Goal: Check status: Check status

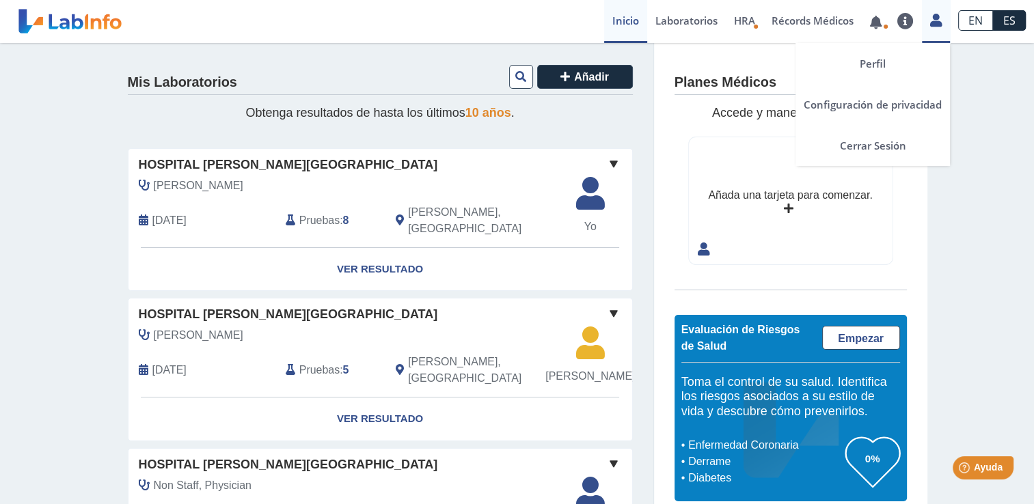
click at [935, 19] on icon at bounding box center [936, 20] width 12 height 10
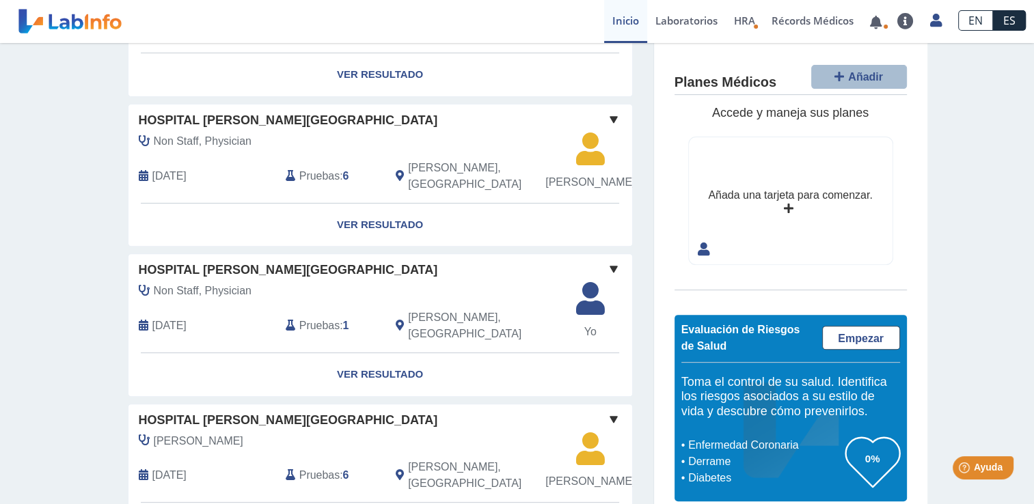
scroll to position [12, 0]
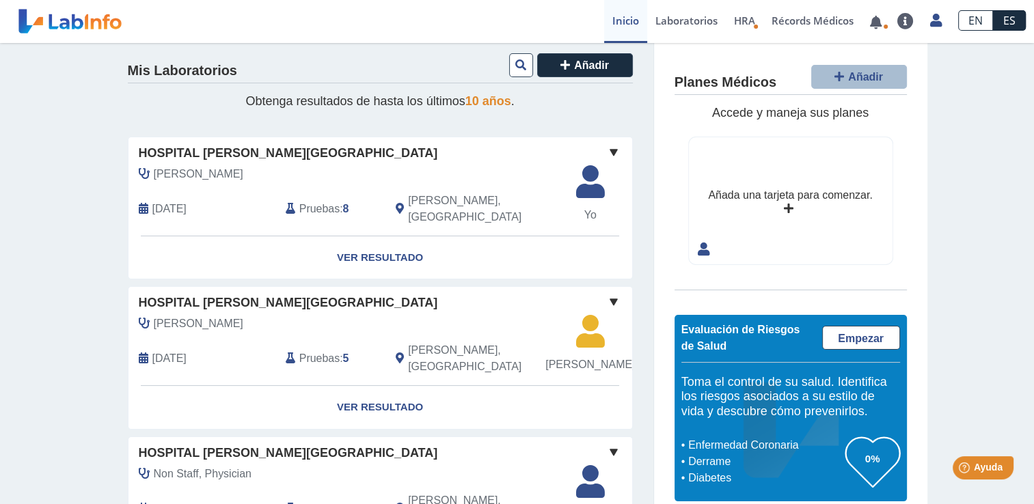
click at [618, 9] on link "Inicio" at bounding box center [625, 21] width 43 height 43
click at [578, 65] on span "Añadir" at bounding box center [591, 65] width 35 height 12
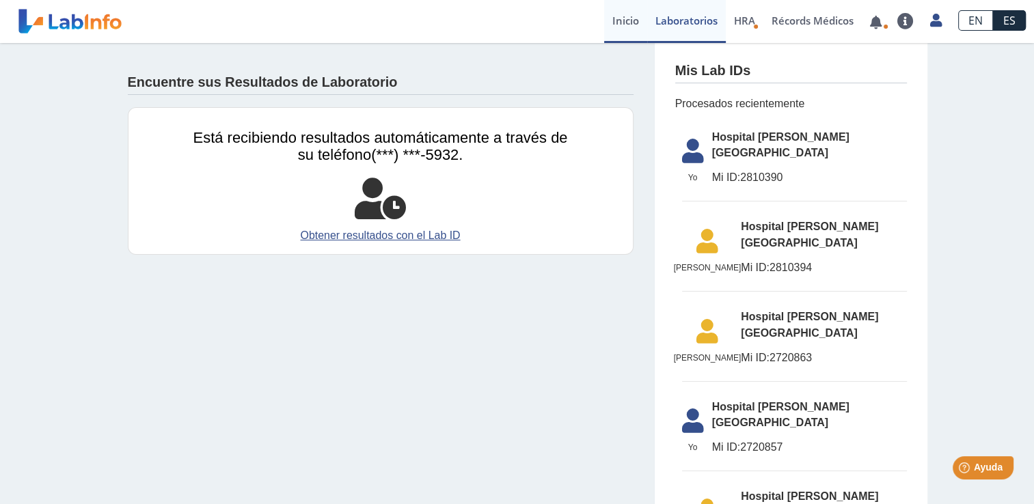
click at [628, 20] on link "Inicio" at bounding box center [625, 21] width 43 height 43
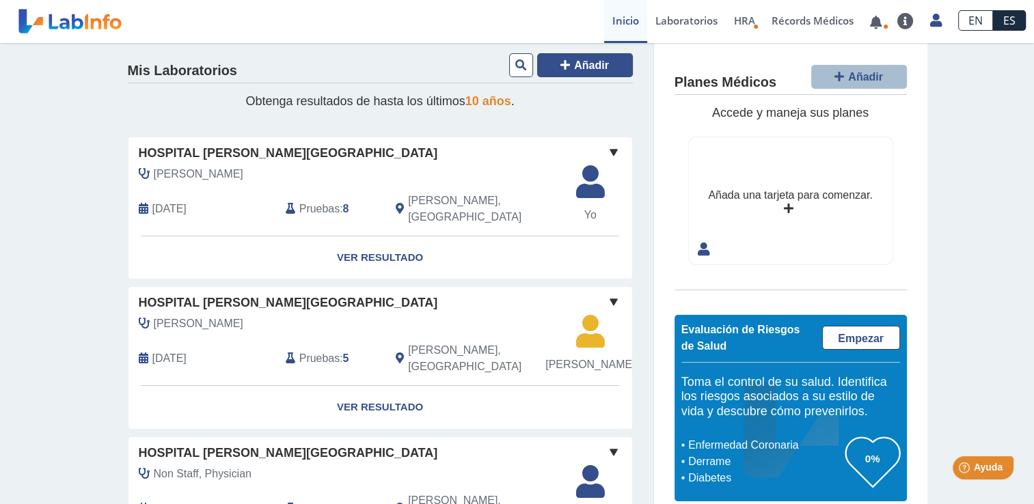
click at [563, 67] on icon at bounding box center [565, 64] width 10 height 11
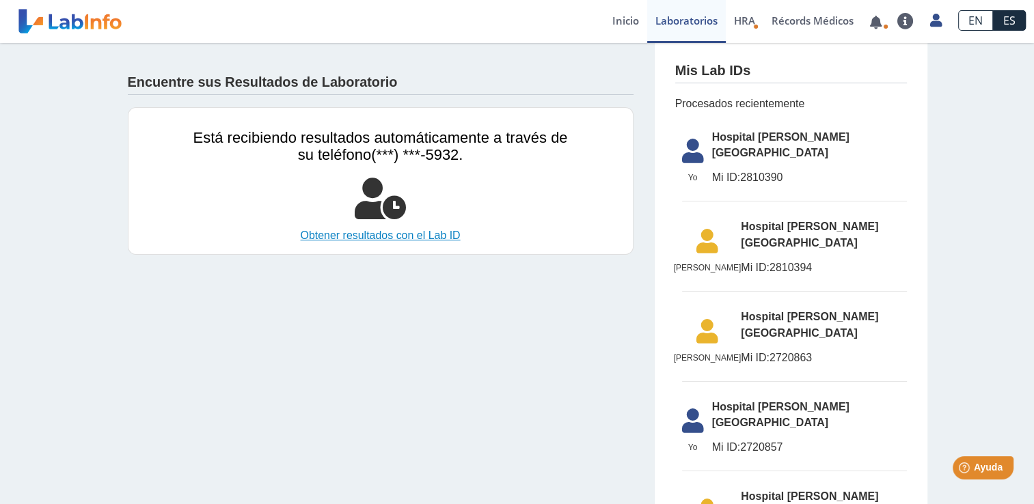
click at [355, 236] on link "Obtener resultados con el Lab ID" at bounding box center [380, 236] width 374 height 16
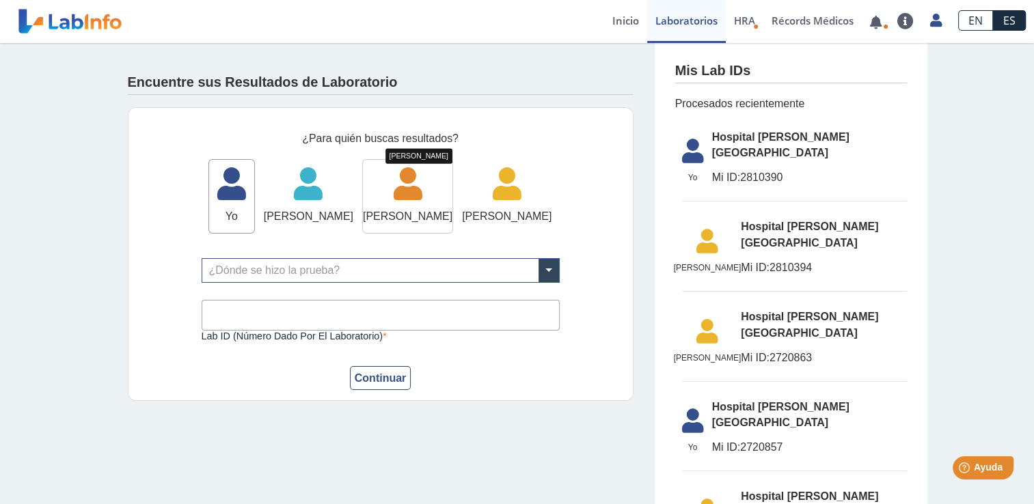
click at [407, 196] on icon at bounding box center [408, 188] width 90 height 41
click at [540, 272] on span at bounding box center [548, 270] width 20 height 23
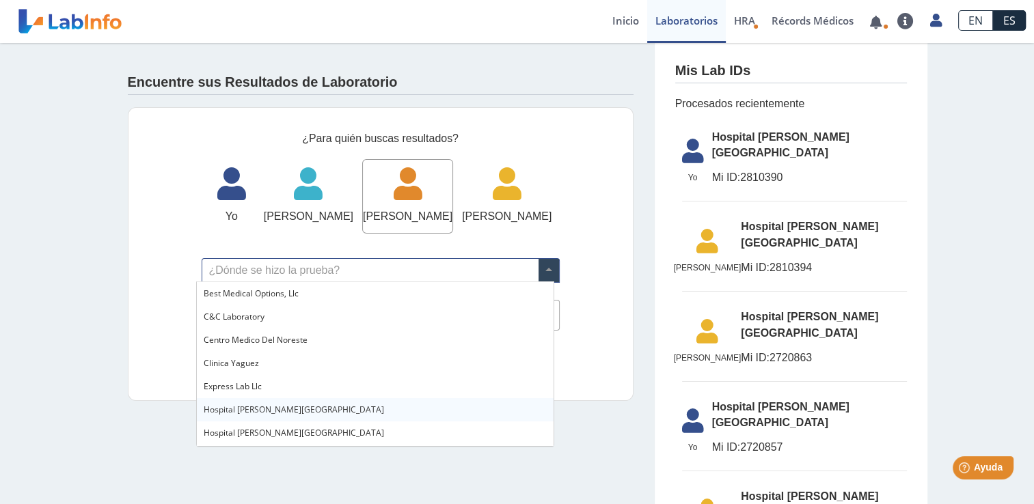
click at [277, 410] on span "Hospital [PERSON_NAME][GEOGRAPHIC_DATA]" at bounding box center [294, 410] width 180 height 12
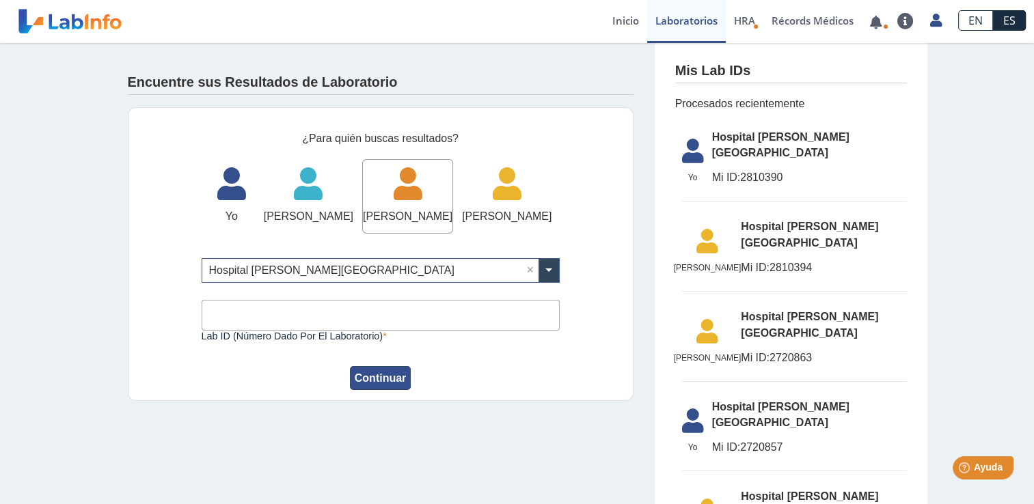
click at [376, 380] on button "Continuar" at bounding box center [380, 378] width 61 height 24
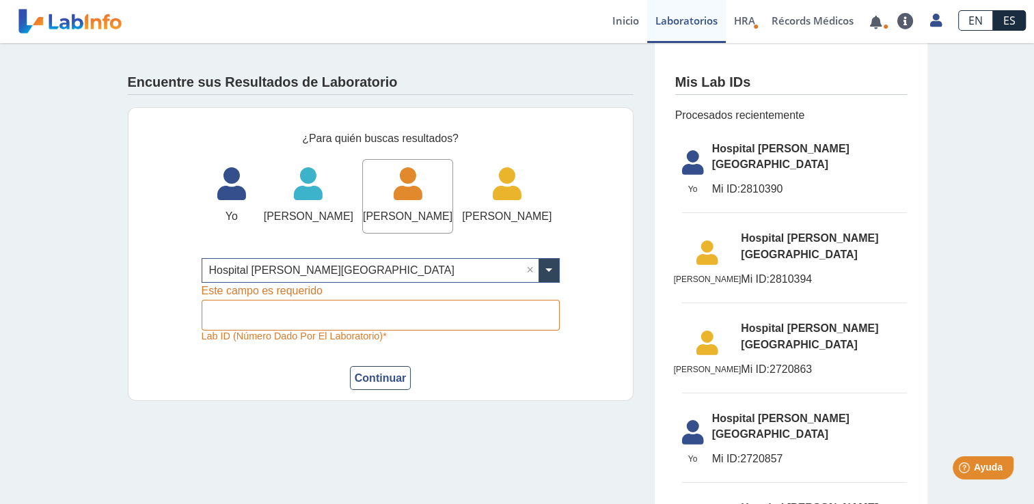
click at [727, 183] on span "Mi ID:" at bounding box center [726, 189] width 29 height 12
click at [411, 184] on icon at bounding box center [408, 188] width 90 height 41
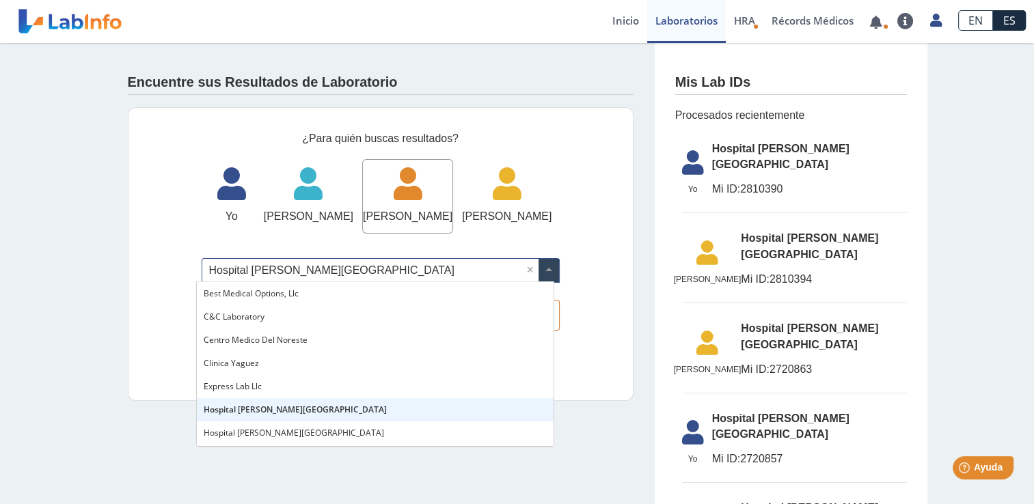
click at [546, 271] on span at bounding box center [548, 270] width 20 height 23
click at [228, 410] on span "Hospital [PERSON_NAME][GEOGRAPHIC_DATA]" at bounding box center [295, 410] width 183 height 12
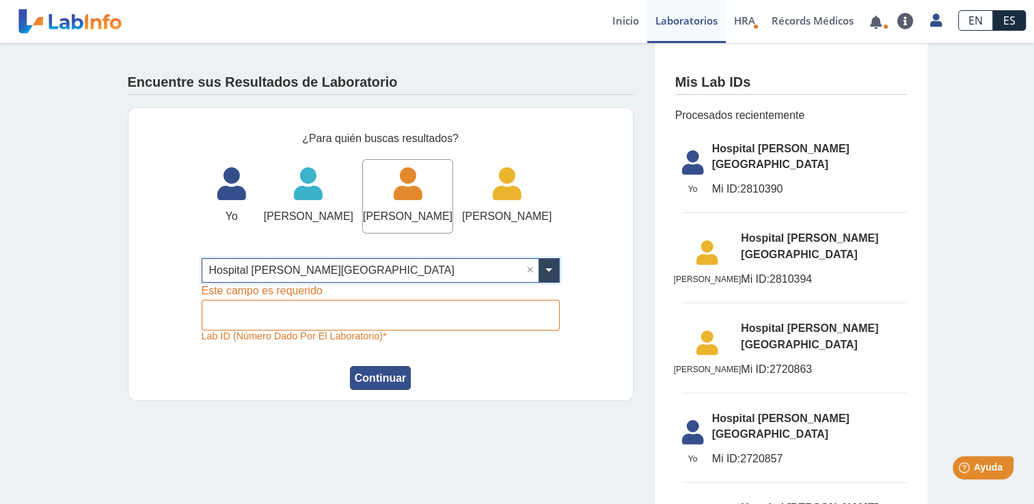
click at [366, 376] on button "Continuar" at bounding box center [380, 378] width 61 height 24
